Goal: Information Seeking & Learning: Learn about a topic

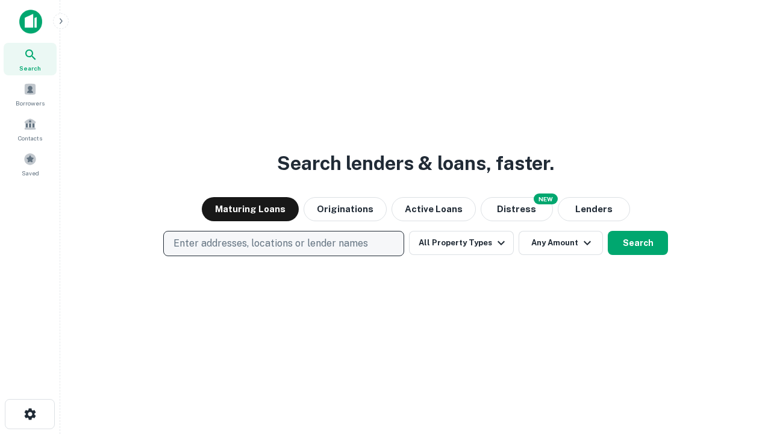
click at [283, 243] on p "Enter addresses, locations or lender names" at bounding box center [271, 243] width 195 height 14
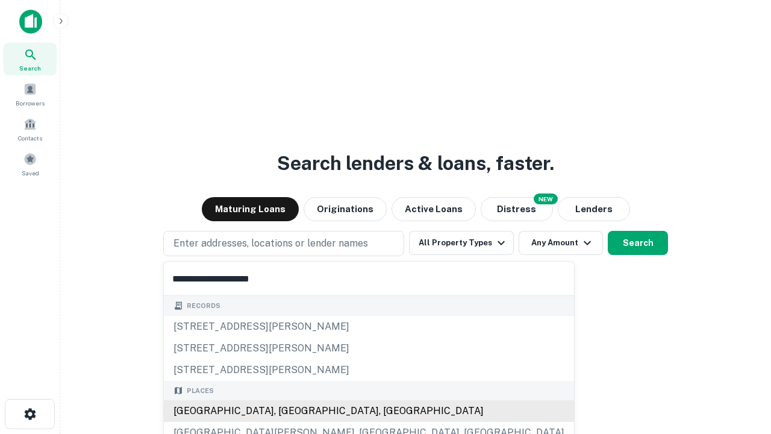
click at [288, 411] on div "Santa Monica, CA, USA" at bounding box center [369, 411] width 410 height 22
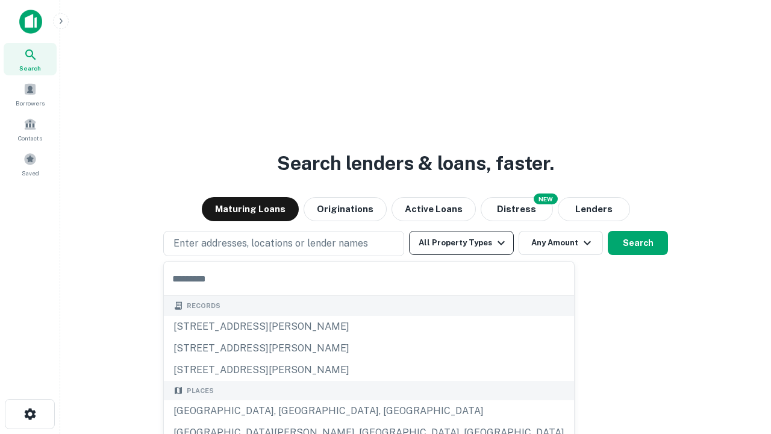
click at [462, 243] on button "All Property Types" at bounding box center [461, 243] width 105 height 24
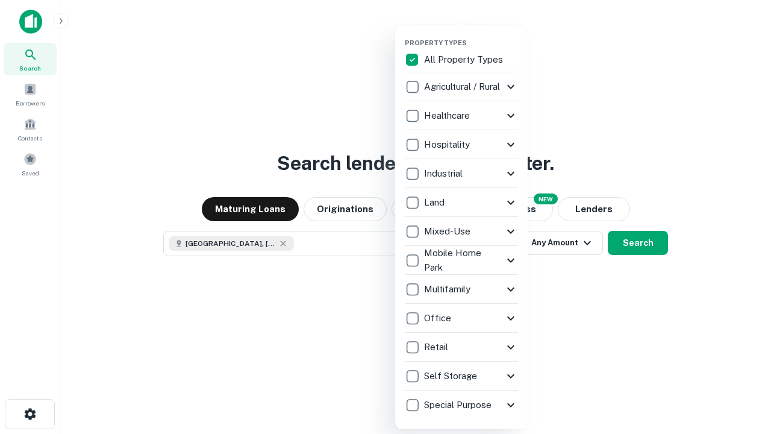
click at [471, 35] on button "button" at bounding box center [471, 35] width 133 height 1
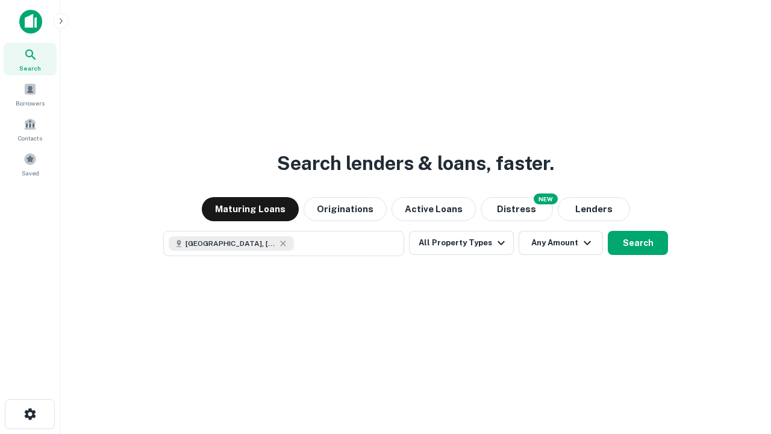
scroll to position [19, 0]
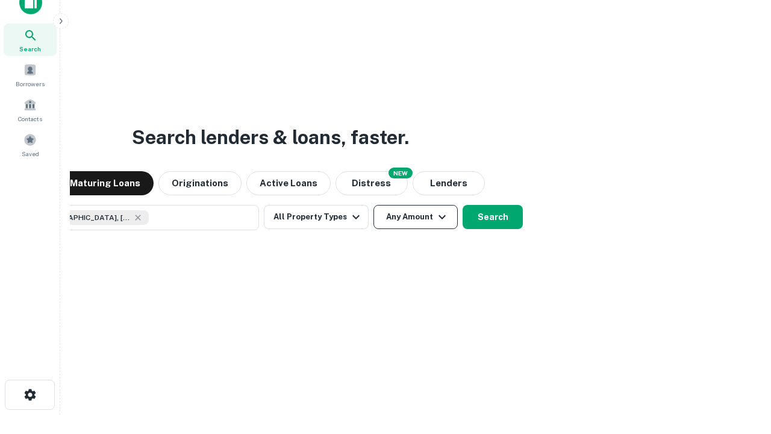
click at [374, 205] on button "Any Amount" at bounding box center [416, 217] width 84 height 24
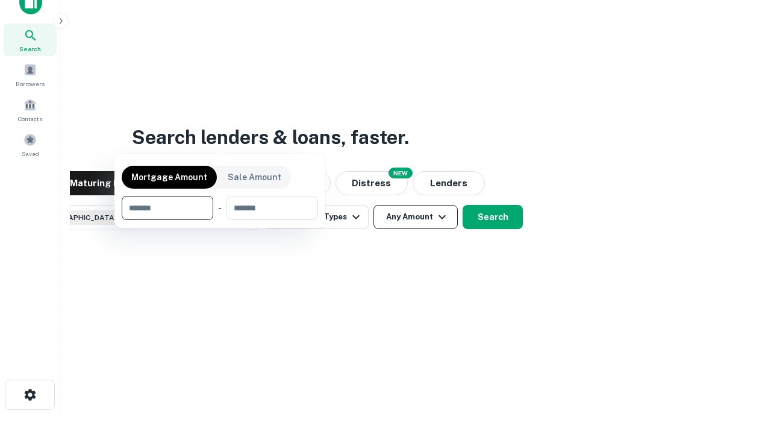
scroll to position [87, 341]
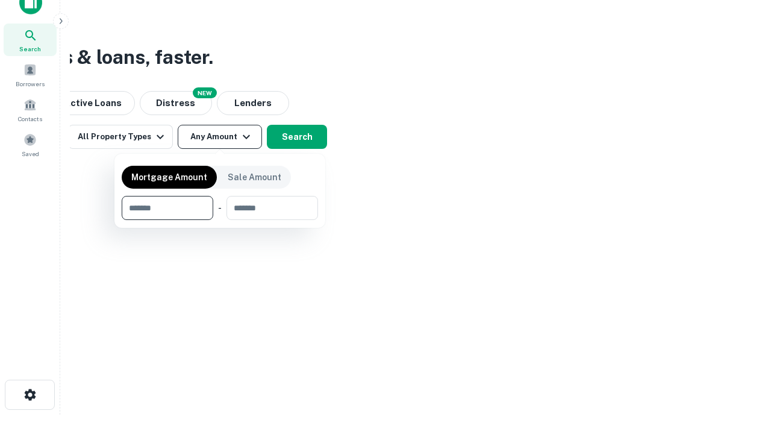
type input "*******"
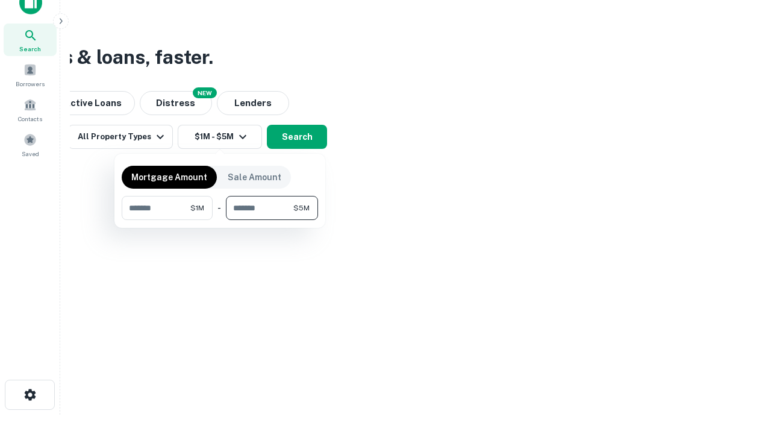
type input "*******"
click at [220, 220] on button "button" at bounding box center [220, 220] width 196 height 1
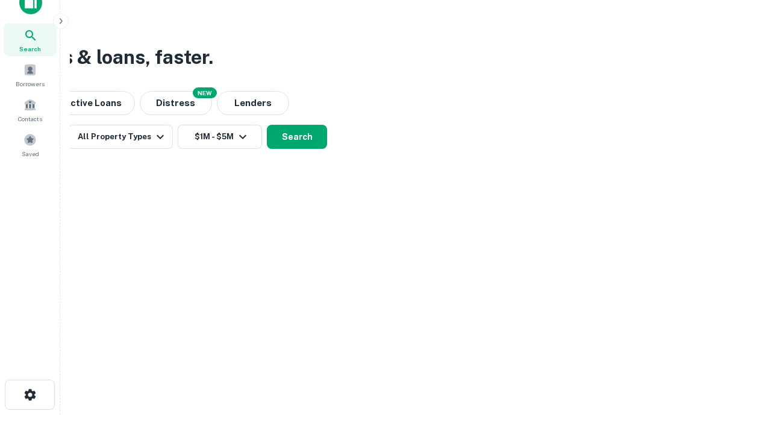
scroll to position [19, 0]
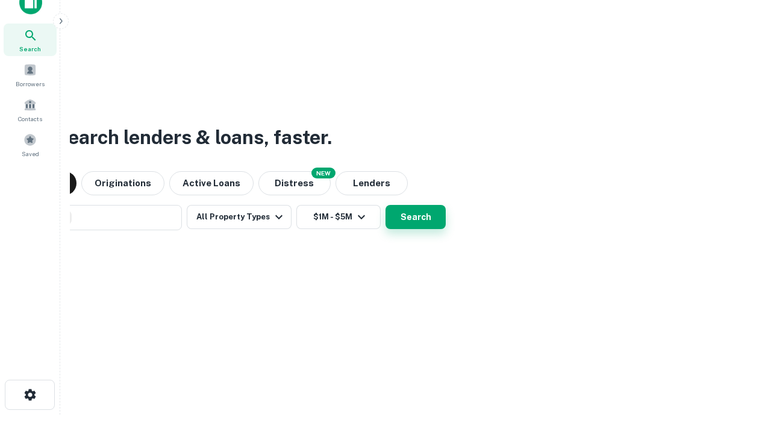
click at [386, 205] on button "Search" at bounding box center [416, 217] width 60 height 24
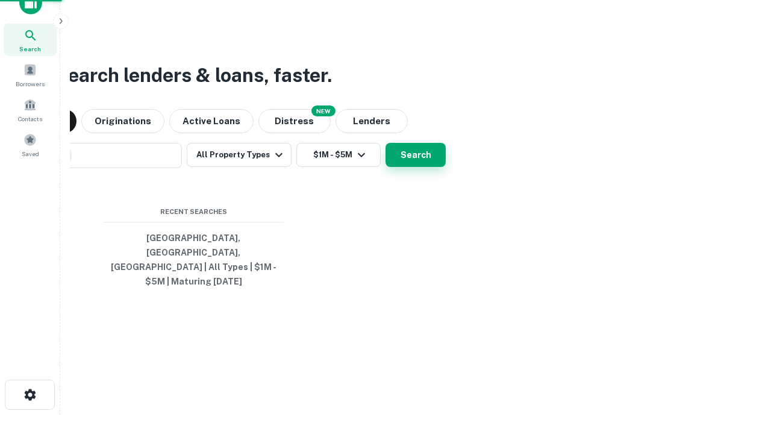
scroll to position [39, 341]
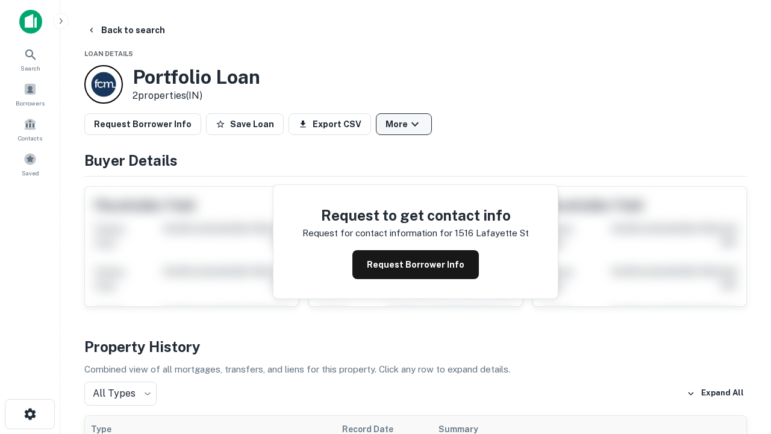
click at [404, 124] on button "More" at bounding box center [404, 124] width 56 height 22
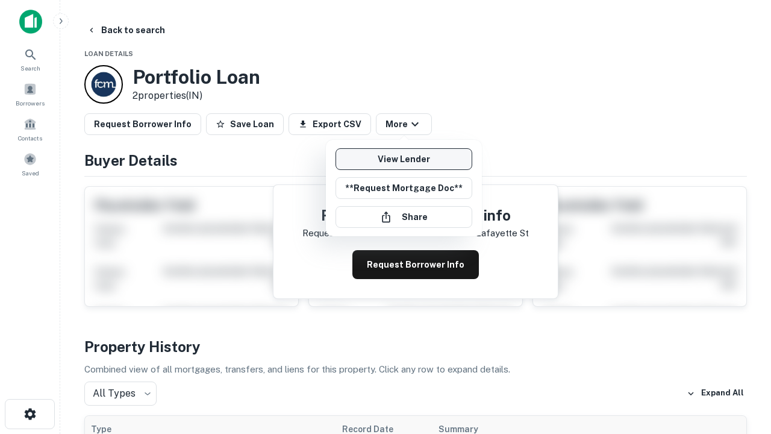
click at [404, 159] on link "View Lender" at bounding box center [404, 159] width 137 height 22
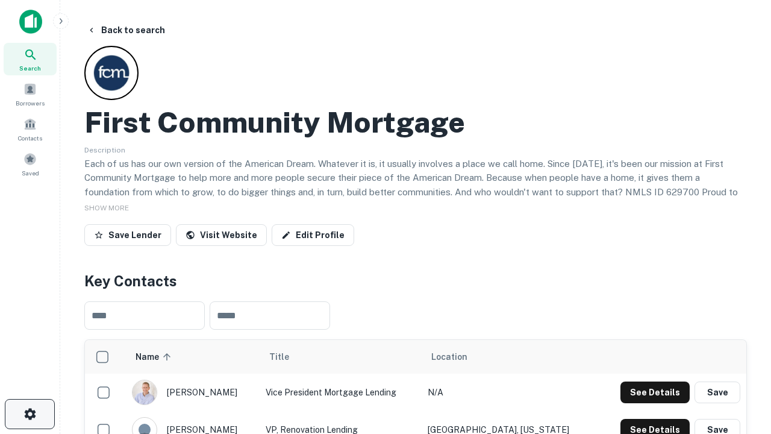
click at [30, 414] on icon "button" at bounding box center [30, 414] width 14 height 14
